Goal: Task Accomplishment & Management: Complete application form

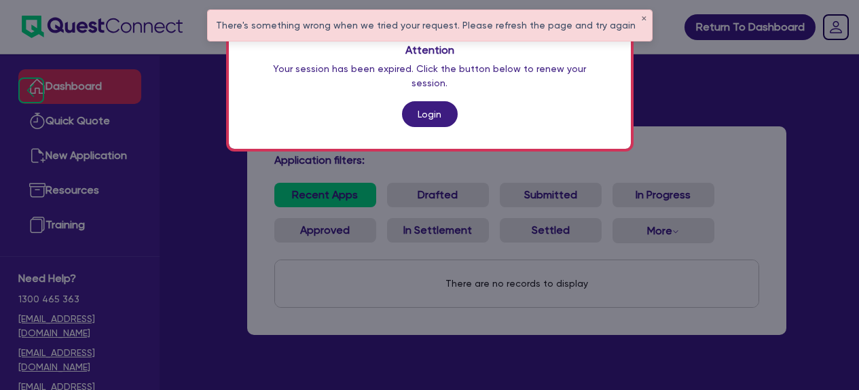
scroll to position [54, 0]
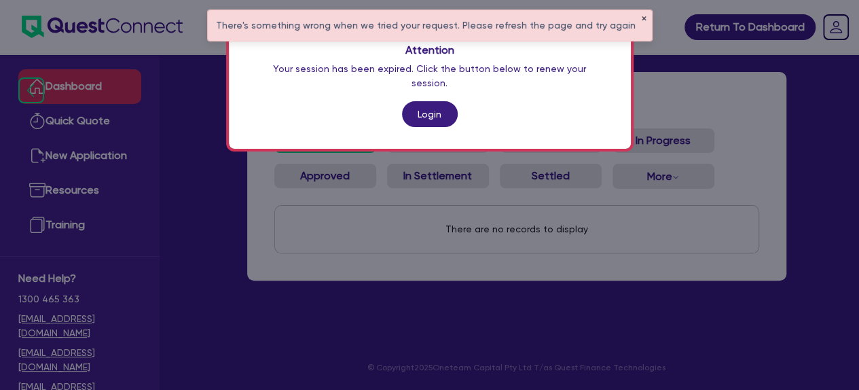
click at [641, 20] on button "✕" at bounding box center [643, 19] width 5 height 7
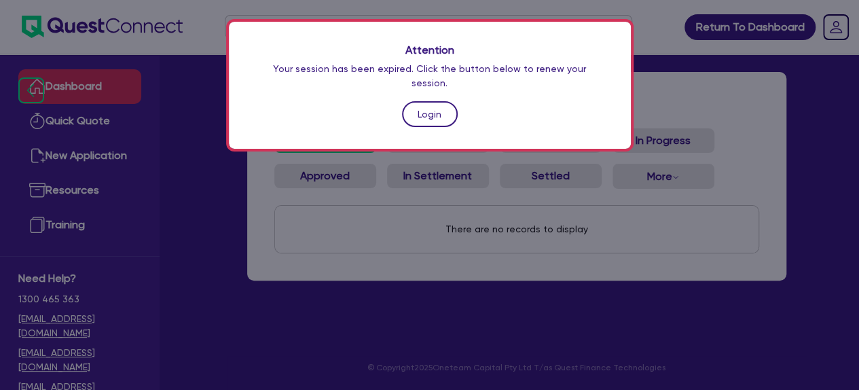
click at [428, 101] on link "Login" at bounding box center [430, 114] width 56 height 26
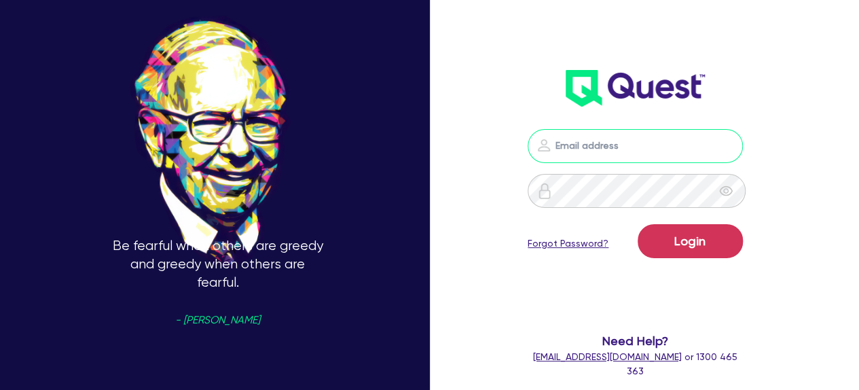
type input "[EMAIL_ADDRESS][DOMAIN_NAME]"
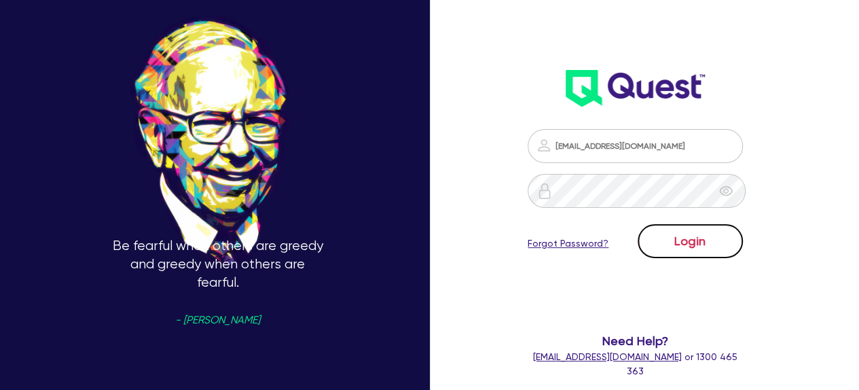
click at [703, 238] on button "Login" at bounding box center [690, 241] width 105 height 34
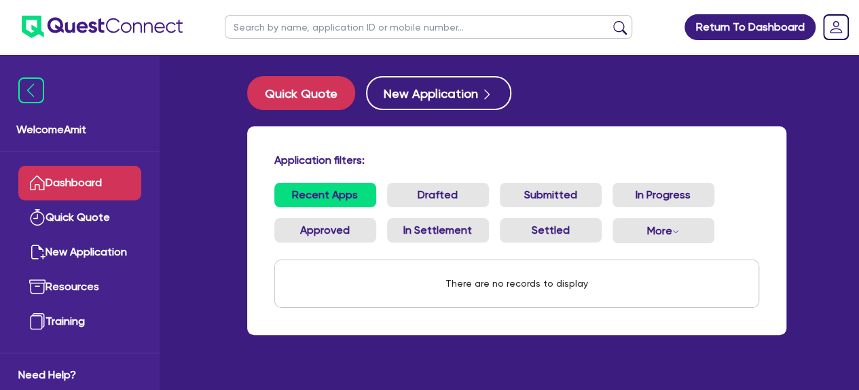
scroll to position [54, 0]
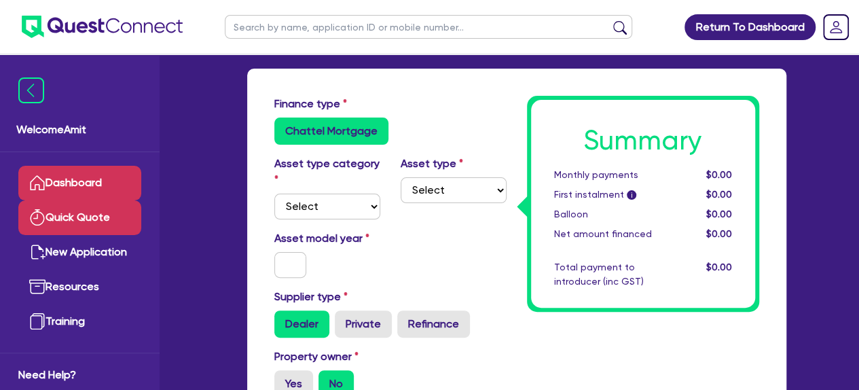
click at [76, 180] on link "Dashboard" at bounding box center [79, 183] width 123 height 35
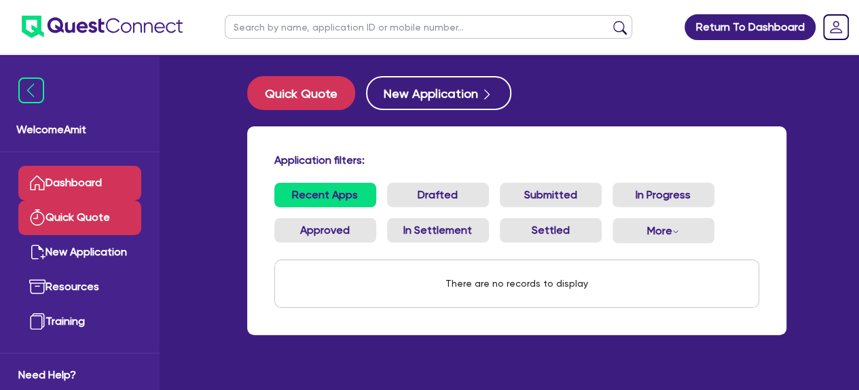
click at [77, 204] on link "Quick Quote" at bounding box center [79, 217] width 123 height 35
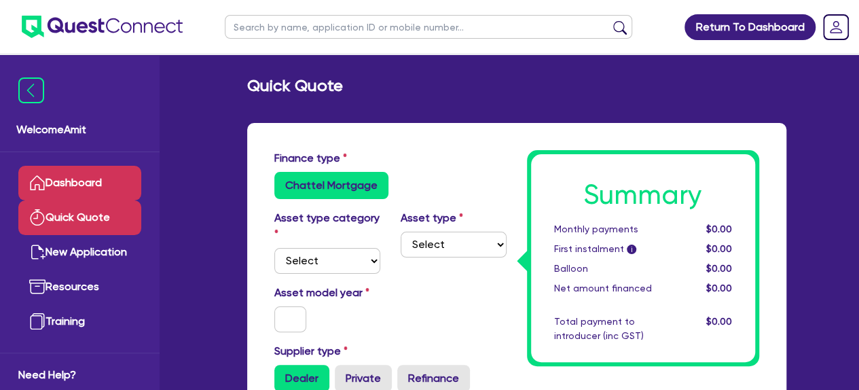
click at [81, 188] on link "Dashboard" at bounding box center [79, 183] width 123 height 35
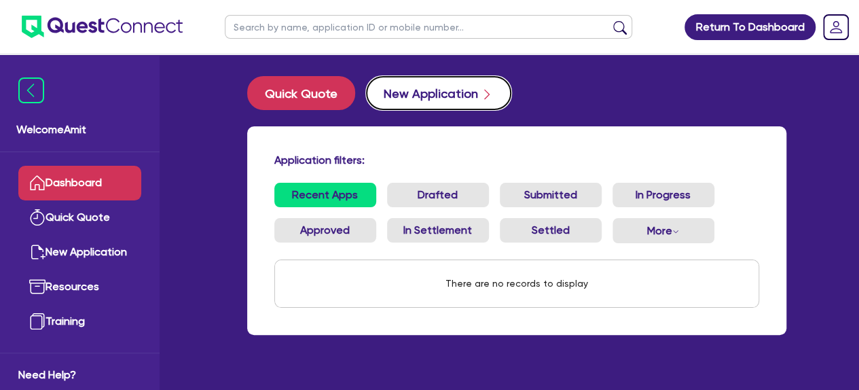
click at [446, 90] on button "New Application" at bounding box center [438, 93] width 145 height 34
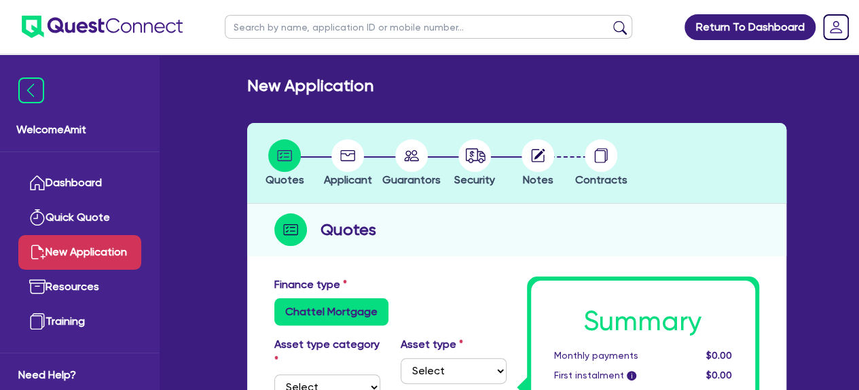
scroll to position [68, 0]
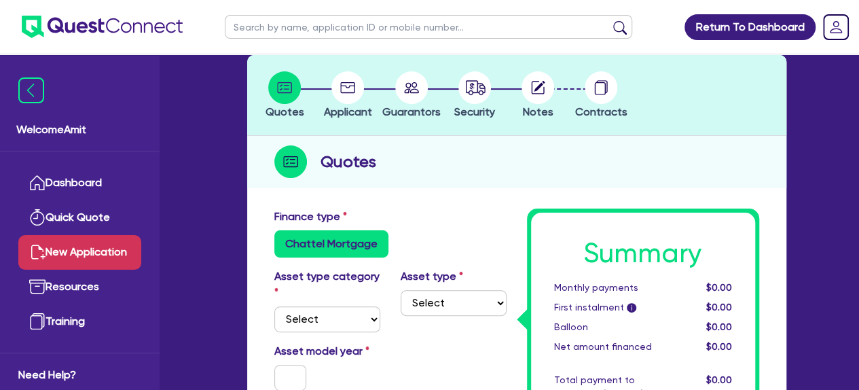
click at [361, 250] on label "Chattel Mortgage" at bounding box center [331, 243] width 114 height 27
click at [283, 239] on input "Chattel Mortgage" at bounding box center [278, 234] width 9 height 9
click at [365, 321] on select "Select Cars and light trucks Primary assets Secondary assets Tertiary assets" at bounding box center [327, 319] width 106 height 26
click at [448, 211] on div "Finance type Chattel Mortgage" at bounding box center [390, 232] width 253 height 49
click at [371, 322] on select "Select Cars and light trucks Primary assets Secondary assets Tertiary assets" at bounding box center [327, 319] width 106 height 26
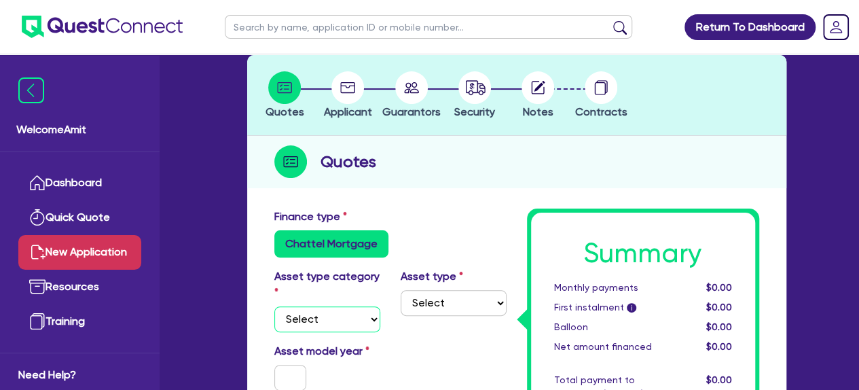
select select "CARS_AND_LIGHT_TRUCKS"
click at [274, 306] on select "Select Cars and light trucks Primary assets Secondary assets Tertiary assets" at bounding box center [327, 319] width 106 height 26
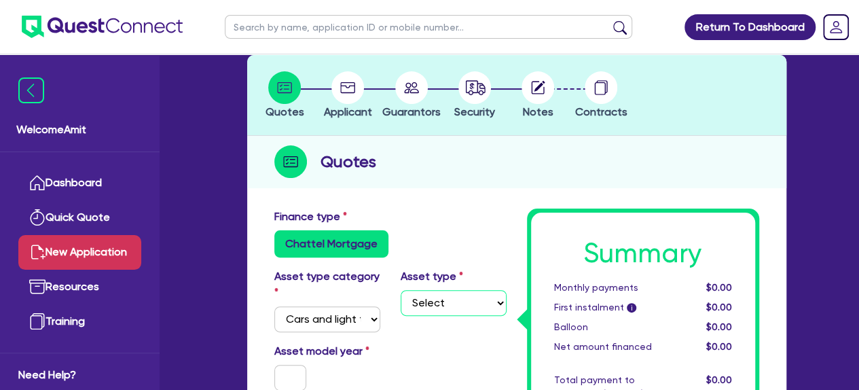
click at [454, 300] on select "Select Passenger vehicles Vans and utes Light trucks up to 4.5 tonne" at bounding box center [454, 303] width 106 height 26
select select "PASSENGER_VEHICLES"
click at [401, 290] on select "Select Passenger vehicles Vans and utes Light trucks up to 4.5 tonne" at bounding box center [454, 303] width 106 height 26
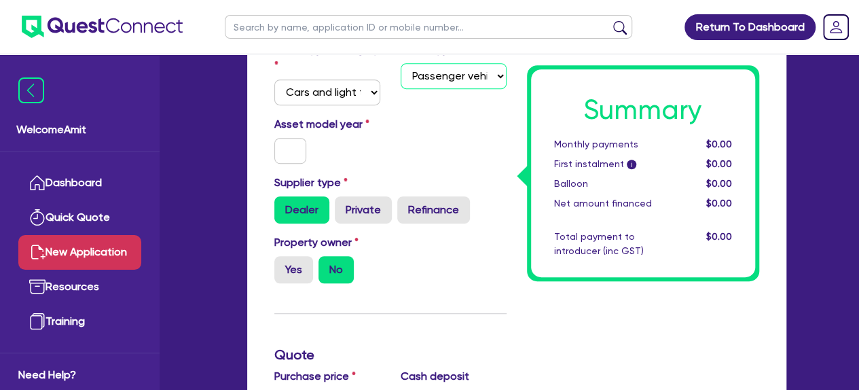
scroll to position [272, 0]
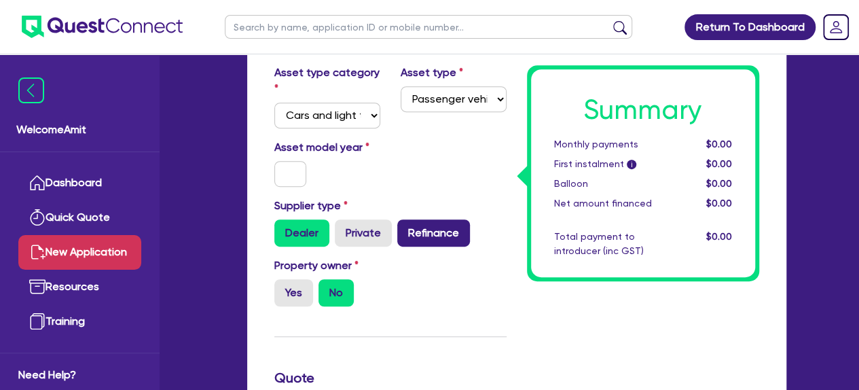
click at [421, 236] on label "Refinance" at bounding box center [433, 232] width 73 height 27
click at [406, 228] on input "Refinance" at bounding box center [401, 223] width 9 height 9
radio input "true"
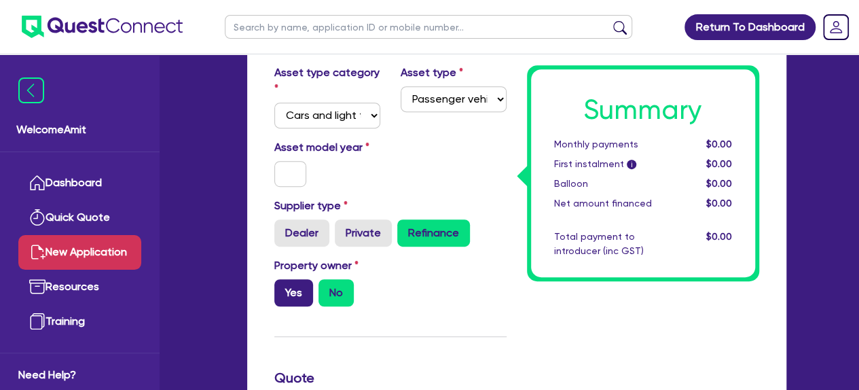
click at [287, 297] on label "Yes" at bounding box center [293, 292] width 39 height 27
click at [283, 288] on input "Yes" at bounding box center [278, 283] width 9 height 9
radio input "true"
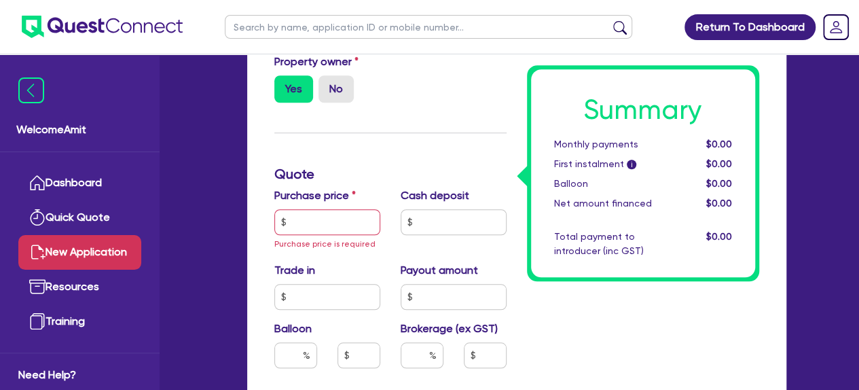
scroll to position [475, 0]
click at [309, 221] on input "text" at bounding box center [327, 222] width 106 height 26
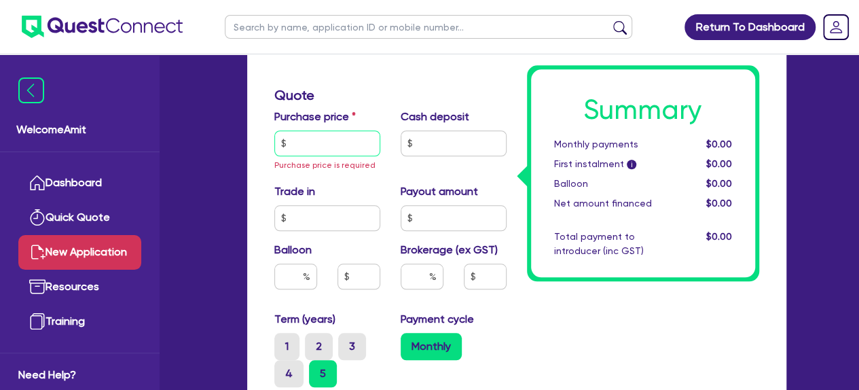
scroll to position [543, 0]
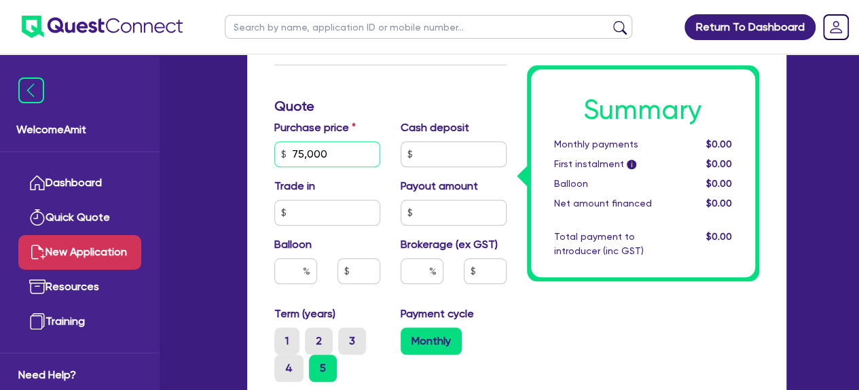
type input "75,000"
click at [418, 275] on input "text" at bounding box center [422, 271] width 43 height 26
type input "1"
click at [521, 321] on div "Summary Monthly payments $0.00 First instalment i $0.00 Balloon $0.00 Net amoun…" at bounding box center [643, 183] width 253 height 901
click at [489, 316] on div "Payment cycle Monthly" at bounding box center [453, 344] width 126 height 76
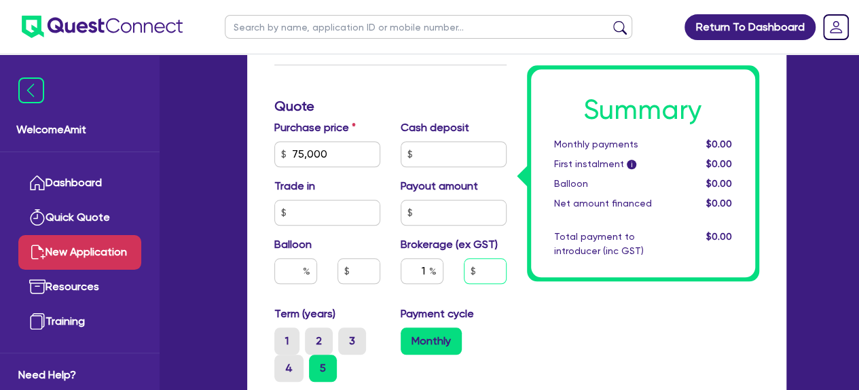
click at [481, 270] on input "text" at bounding box center [485, 271] width 43 height 26
click at [507, 307] on div "Payment cycle Monthly" at bounding box center [453, 344] width 126 height 76
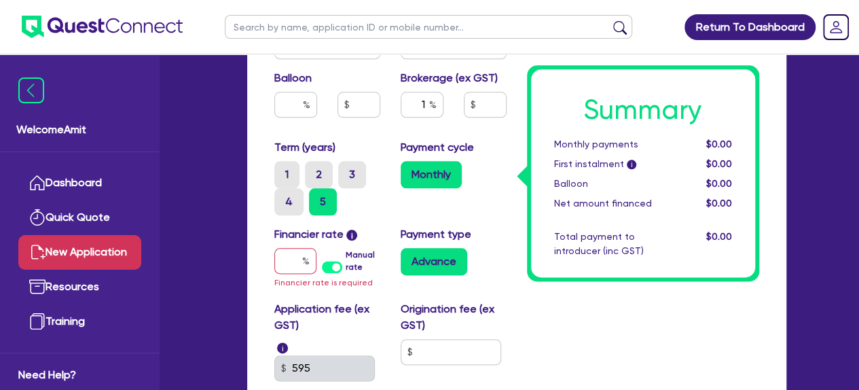
scroll to position [679, 0]
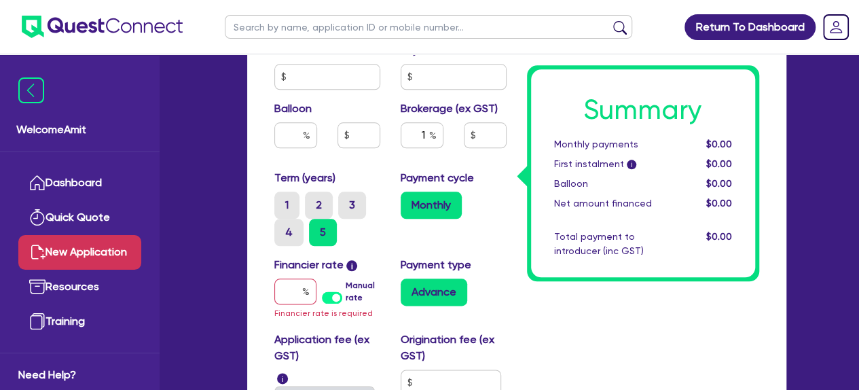
click at [350, 270] on label "Financier rate i" at bounding box center [316, 265] width 84 height 16
click at [299, 287] on input "text" at bounding box center [295, 291] width 42 height 26
type input "1"
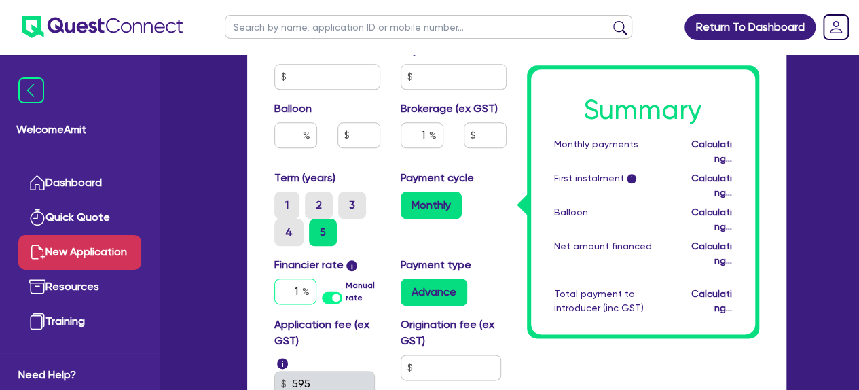
type input "750"
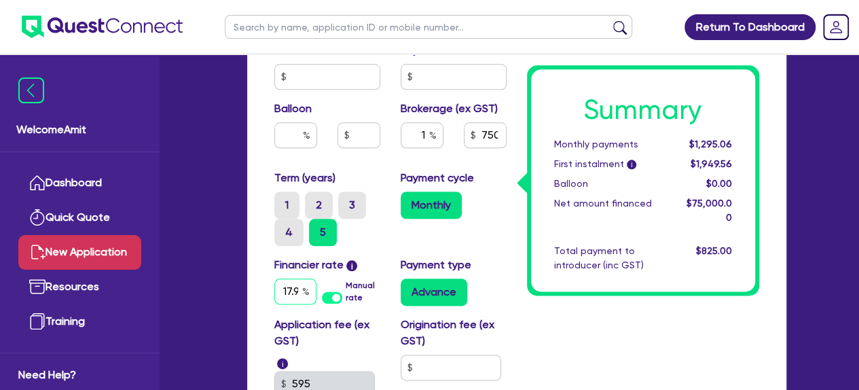
scroll to position [0, 5]
click at [279, 292] on input "17.95" at bounding box center [295, 291] width 42 height 26
click at [282, 289] on input "17.95" at bounding box center [295, 291] width 42 height 26
drag, startPoint x: 294, startPoint y: 289, endPoint x: 244, endPoint y: 289, distance: 49.6
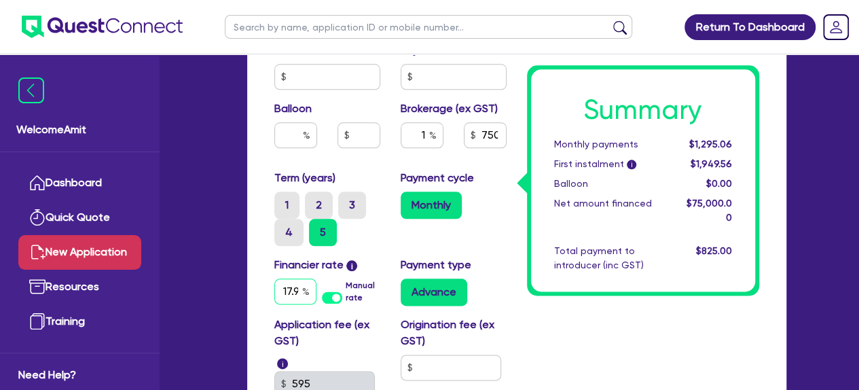
click at [244, 289] on div "Quotes Applicant [GEOGRAPHIC_DATA] Security Notes Contracts Quotes Finance type…" at bounding box center [517, 6] width 560 height 1125
type input "17.95"
click at [307, 289] on div "17.95" at bounding box center [295, 291] width 42 height 26
click at [282, 290] on input "17.95" at bounding box center [295, 291] width 42 height 26
click at [527, 323] on div "Summary Monthly payments $1,895.05 First instalment i $2,549.55 Balloon $0.00 N…" at bounding box center [643, 40] width 253 height 886
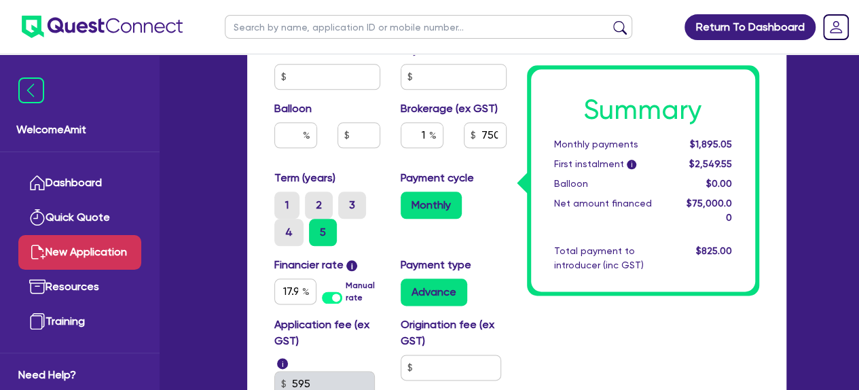
scroll to position [747, 0]
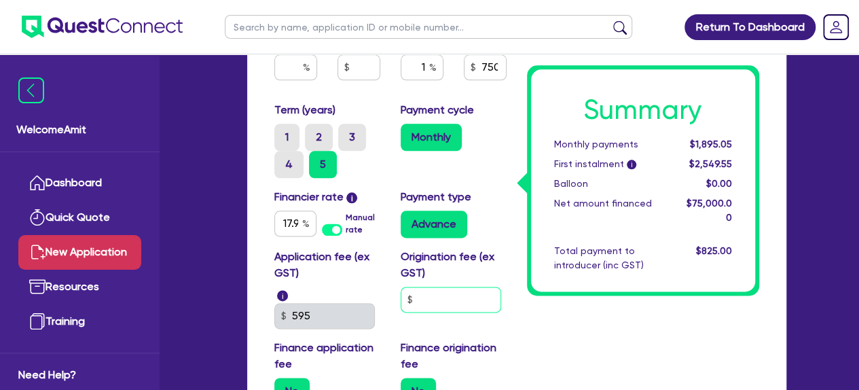
click at [426, 301] on input "text" at bounding box center [451, 300] width 100 height 26
type input "990"
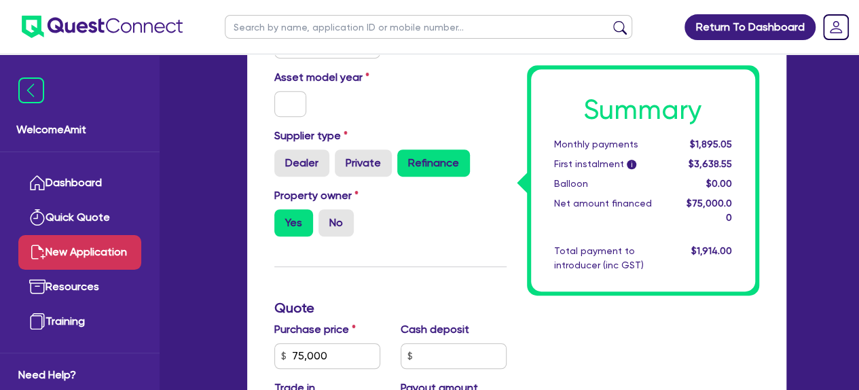
scroll to position [340, 0]
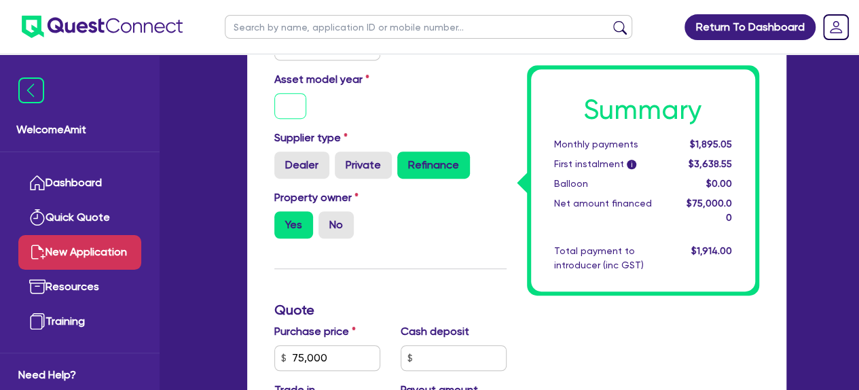
click at [282, 109] on input "text" at bounding box center [290, 106] width 33 height 26
type input "2019"
click at [371, 106] on div "Asset model year [DATE]" at bounding box center [327, 95] width 126 height 48
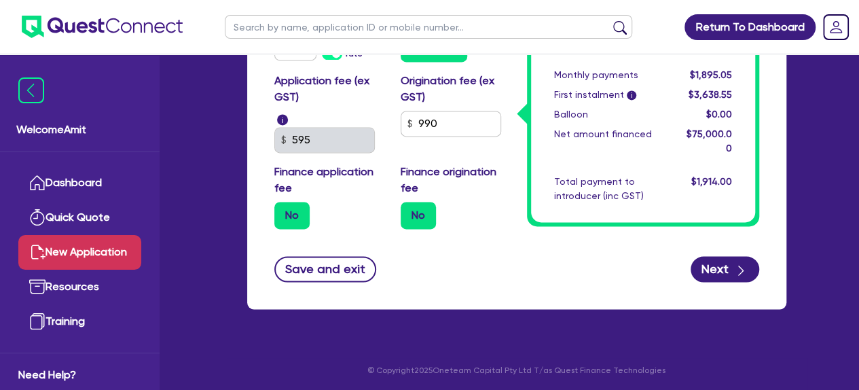
scroll to position [923, 0]
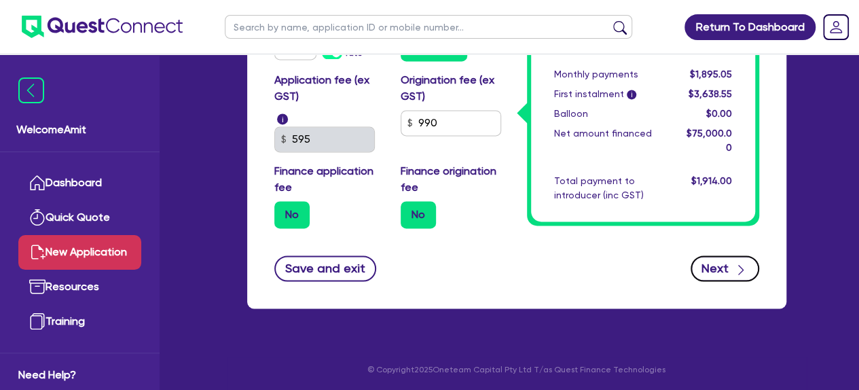
click at [725, 264] on button "Next" at bounding box center [725, 268] width 69 height 26
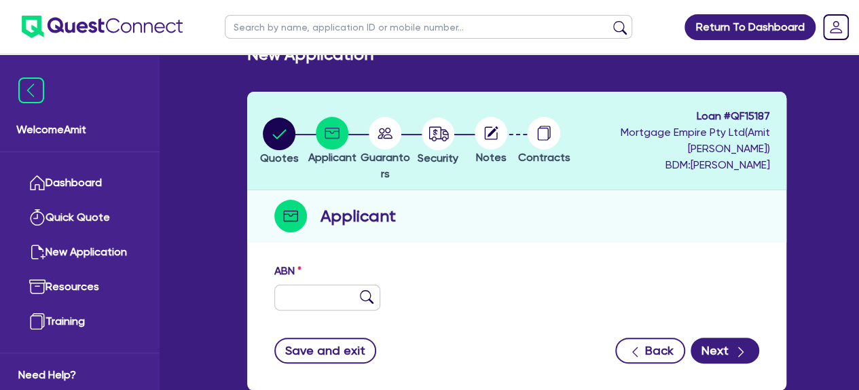
scroll to position [68, 0]
